Goal: Ask a question

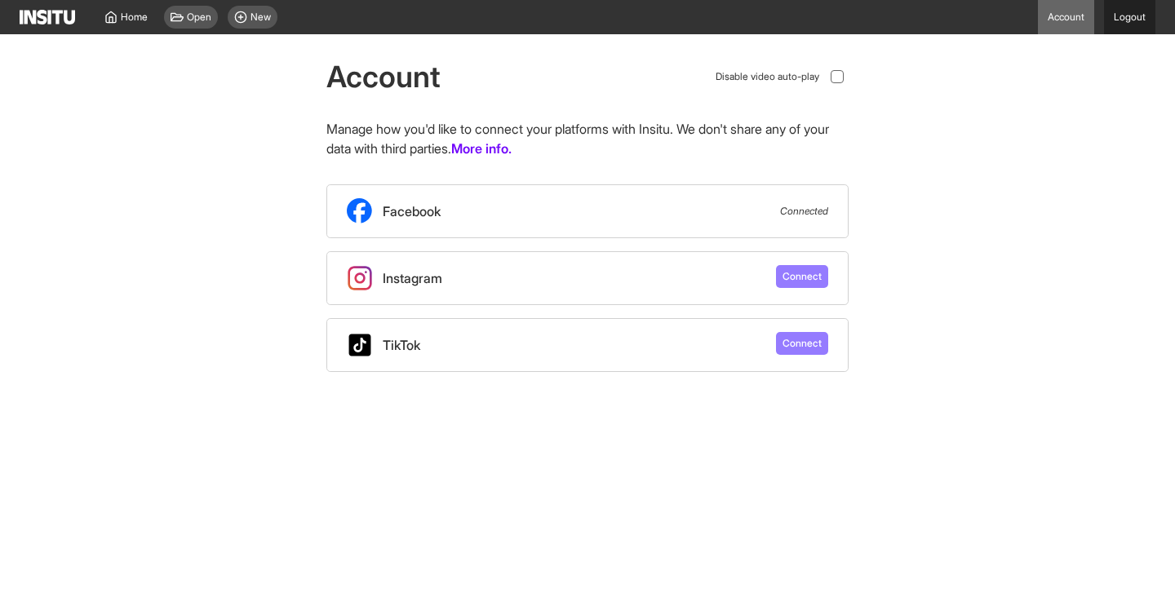
click at [1125, 21] on link "Logout" at bounding box center [1129, 17] width 51 height 34
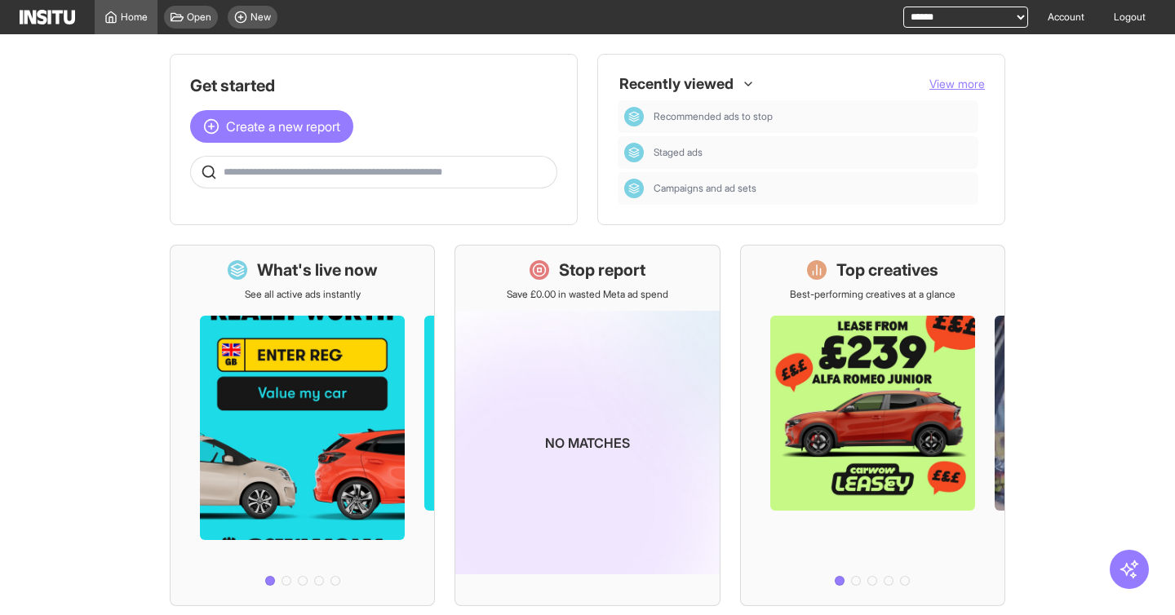
click at [1098, 393] on main "Get started Create a new report Ask questions like: Which campaigns had the hig…" at bounding box center [587, 324] width 1175 height 581
click at [1124, 568] on icon "button" at bounding box center [1128, 569] width 21 height 21
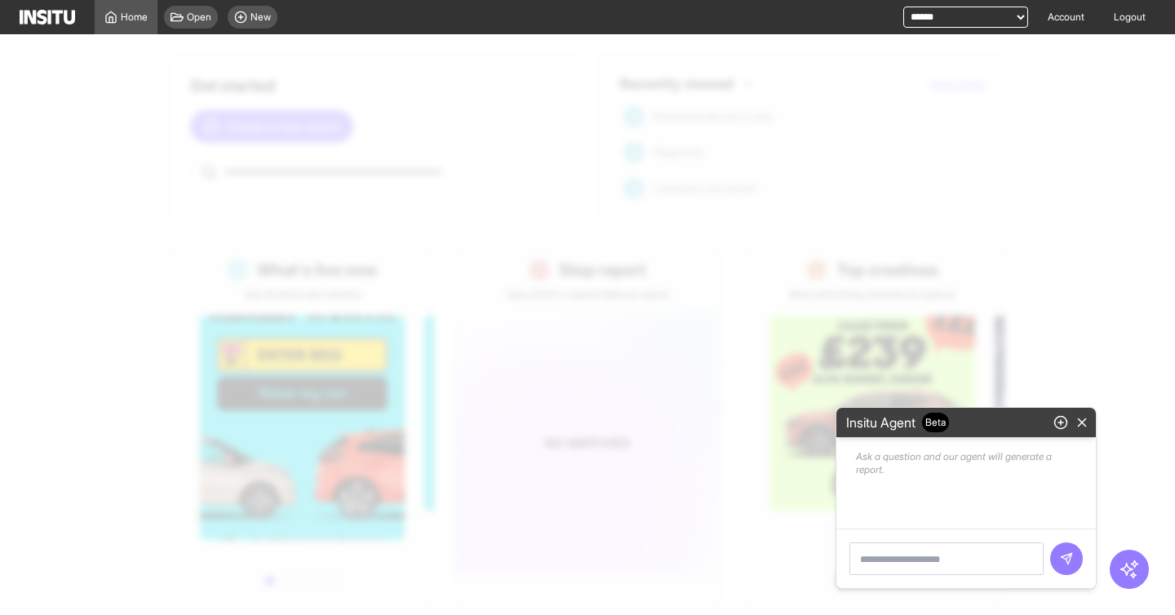
click at [930, 557] on textarea at bounding box center [946, 558] width 194 height 33
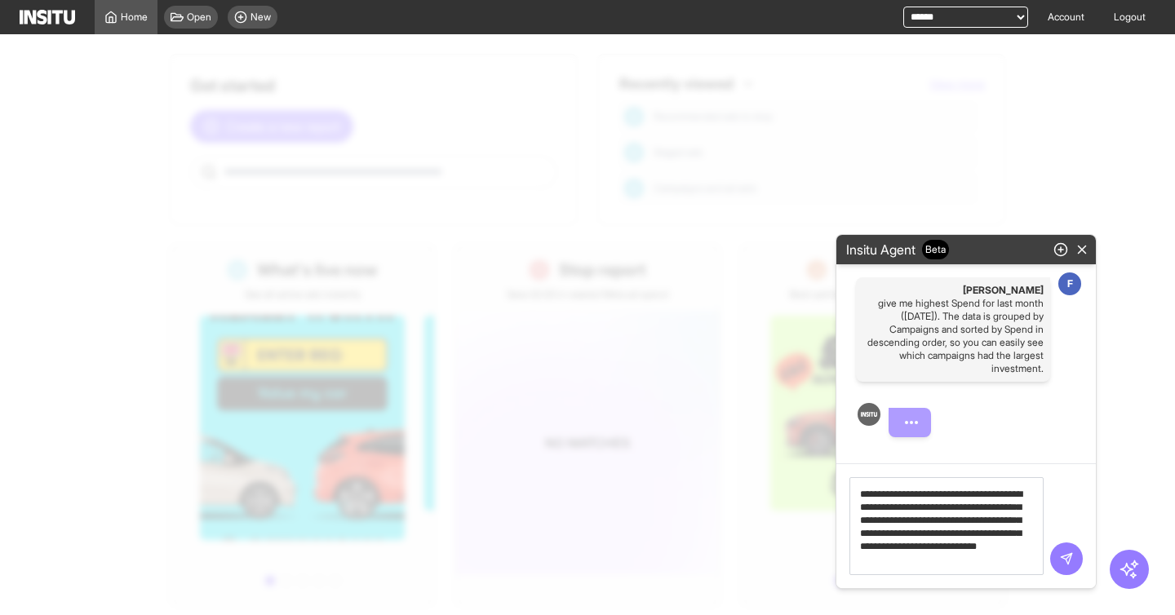
type textarea "**********"
click at [1074, 560] on button "submit" at bounding box center [1066, 558] width 33 height 33
